Goal: Task Accomplishment & Management: Manage account settings

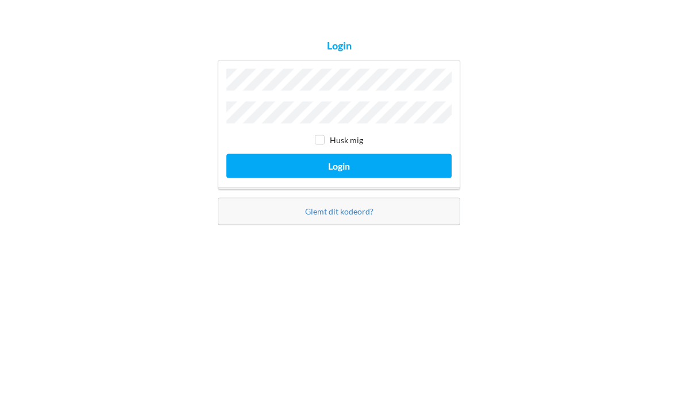
click at [339, 226] on button "Login" at bounding box center [338, 238] width 225 height 24
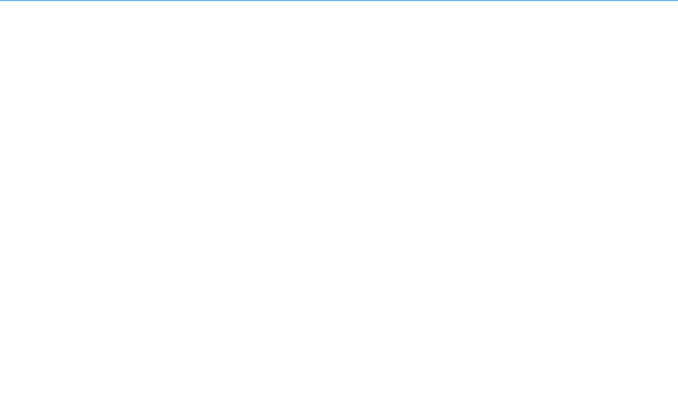
scroll to position [6, 0]
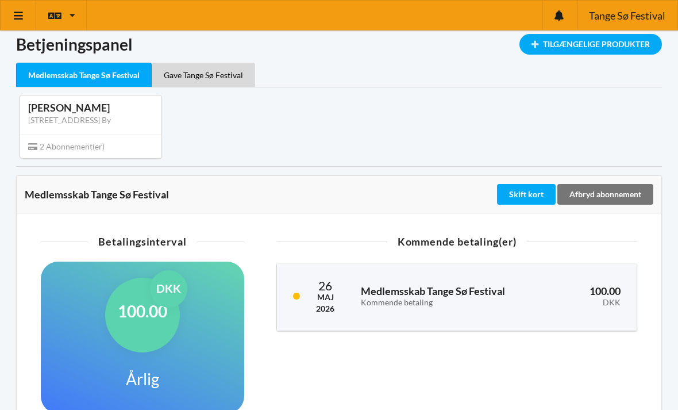
scroll to position [11, 0]
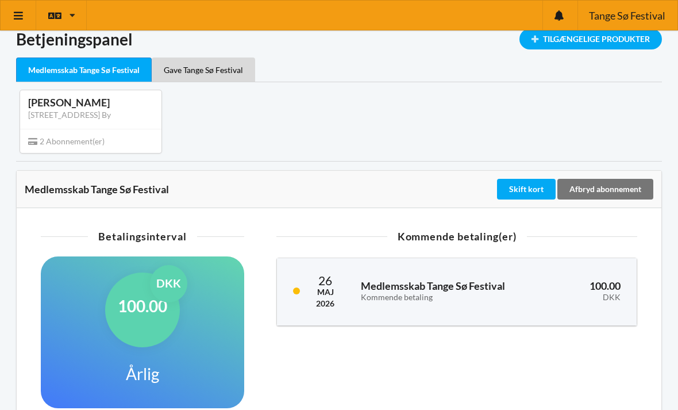
click at [608, 195] on div "Afbryd abonnement" at bounding box center [605, 189] width 96 height 21
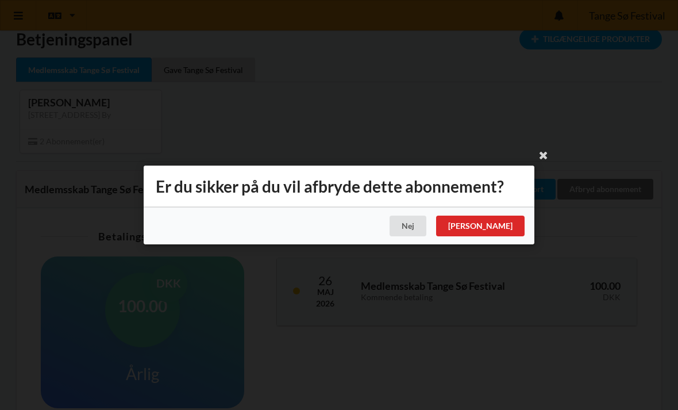
click at [514, 236] on div "[PERSON_NAME]" at bounding box center [480, 226] width 89 height 21
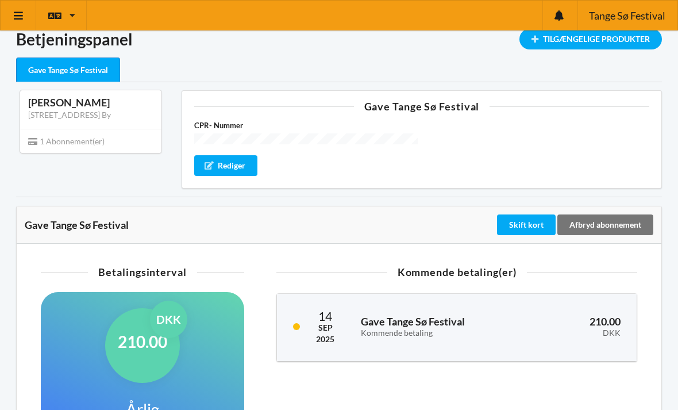
click at [609, 217] on div "Afbryd abonnement" at bounding box center [605, 224] width 96 height 21
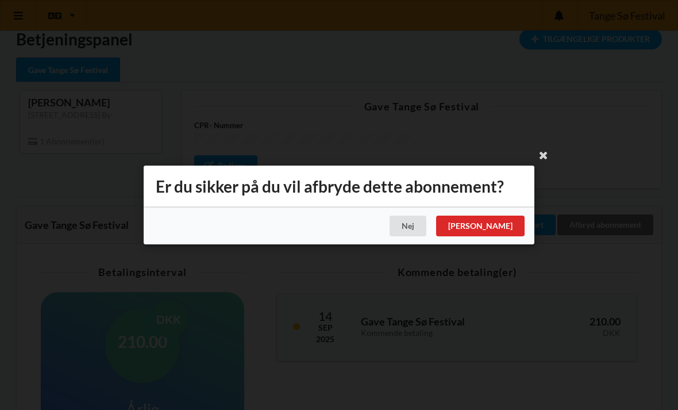
click at [510, 236] on div "[PERSON_NAME]" at bounding box center [480, 226] width 89 height 21
